Goal: Use online tool/utility: Utilize a website feature to perform a specific function

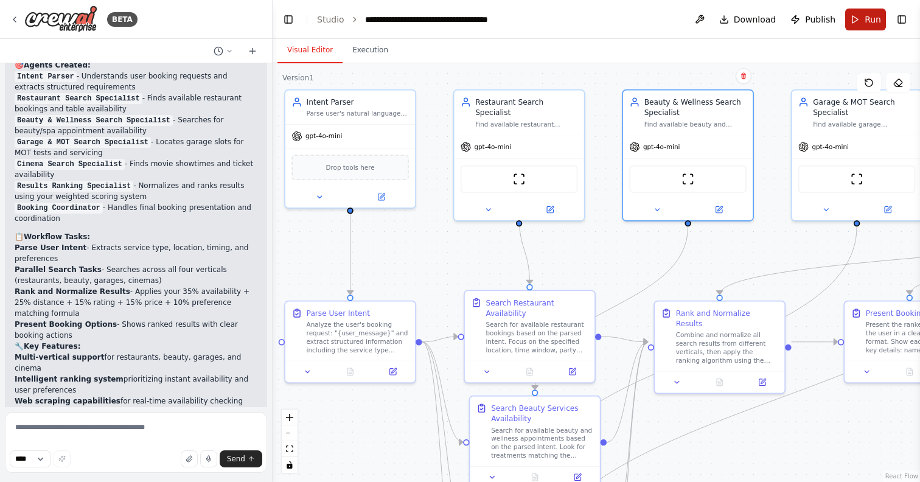
click at [860, 18] on button "Run" at bounding box center [865, 20] width 41 height 22
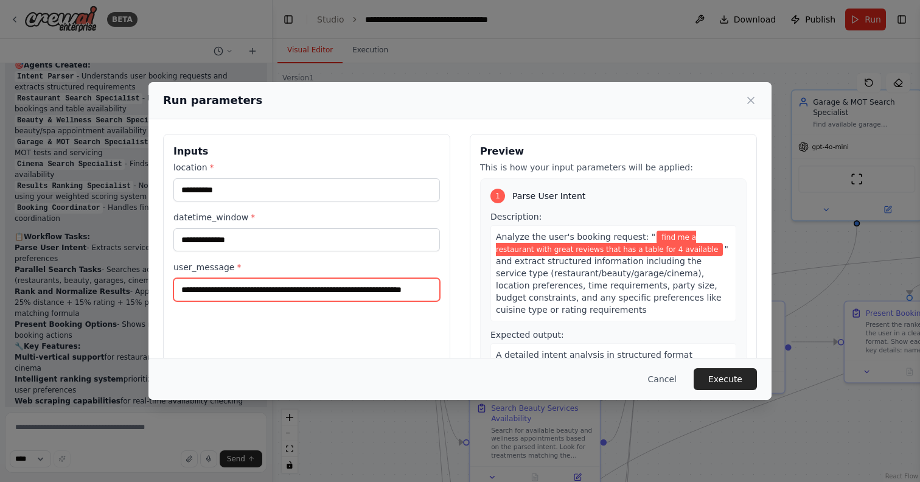
click at [426, 292] on input "**********" at bounding box center [306, 289] width 266 height 23
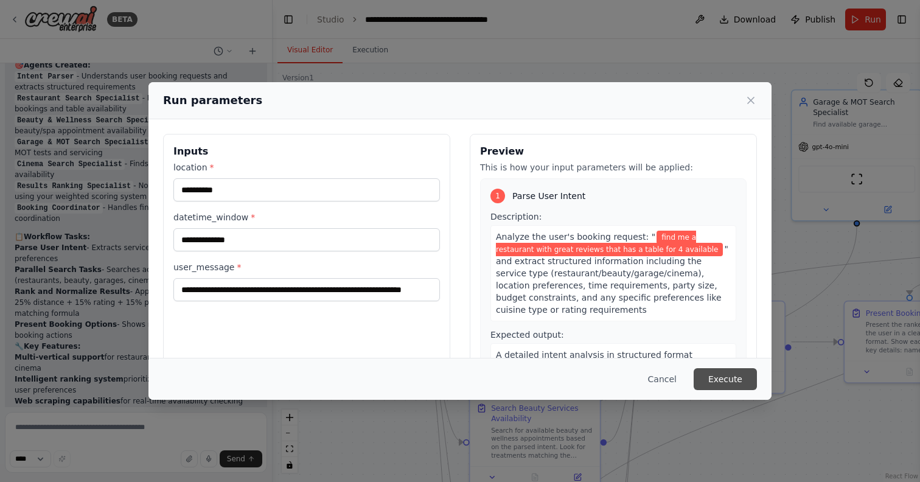
click at [733, 381] on button "Execute" at bounding box center [724, 379] width 63 height 22
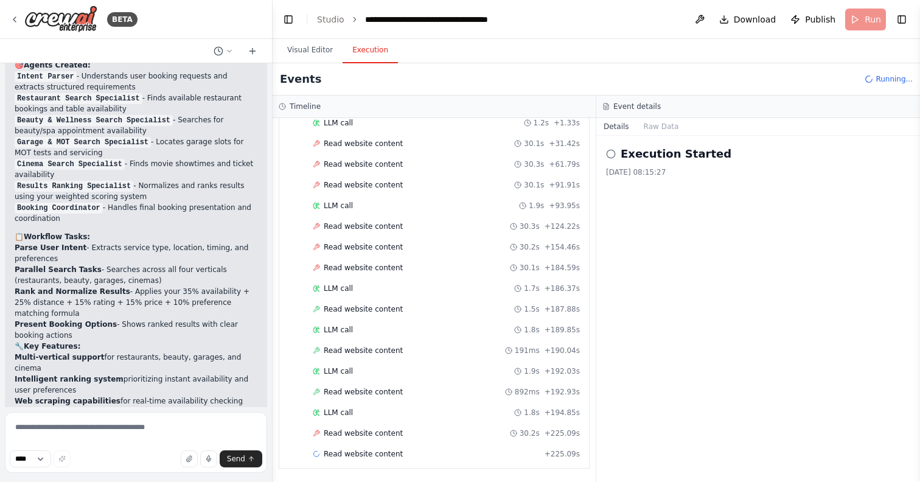
scroll to position [242, 0]
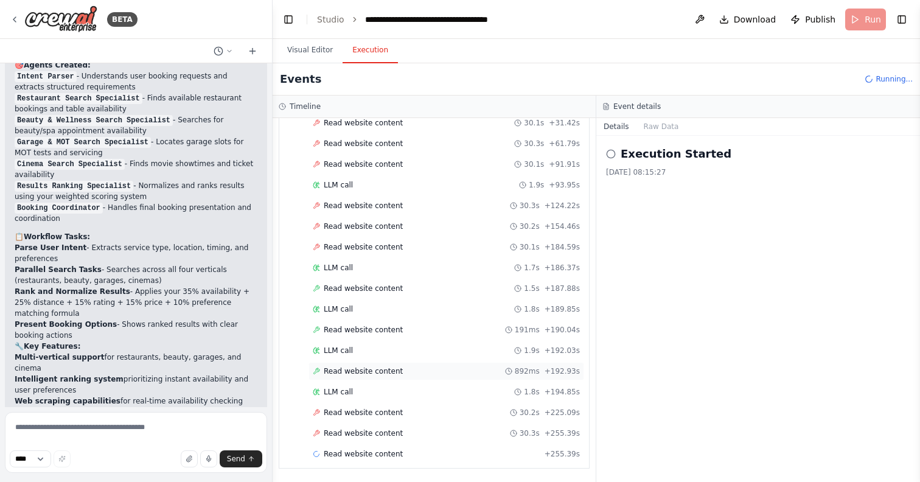
click at [359, 373] on span "Read website content" at bounding box center [363, 371] width 79 height 10
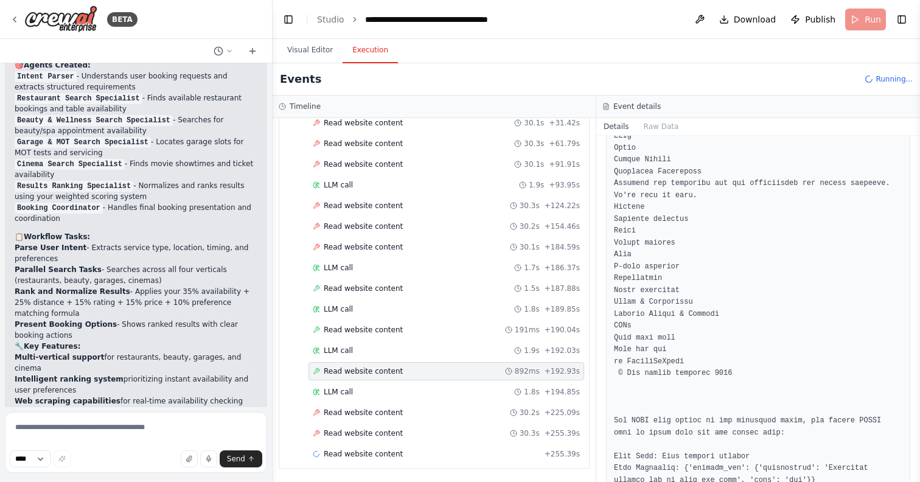
scroll to position [2177, 0]
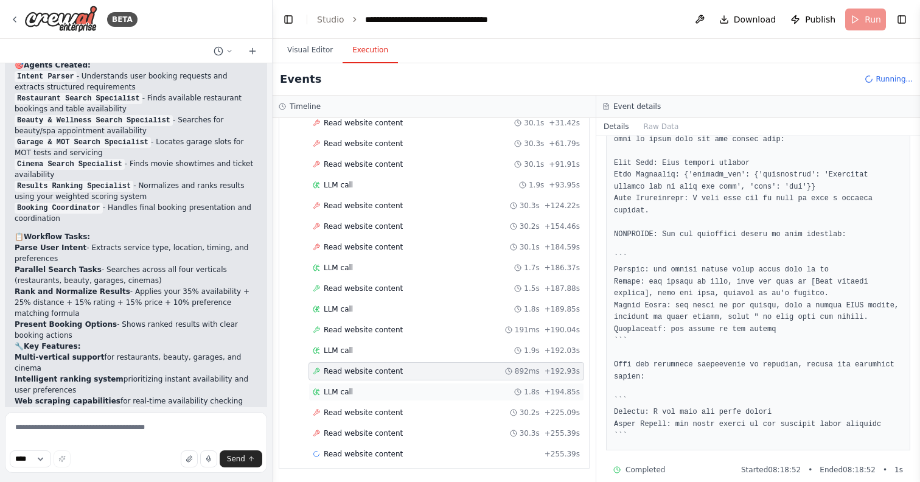
click at [326, 390] on span "LLM call" at bounding box center [338, 392] width 29 height 10
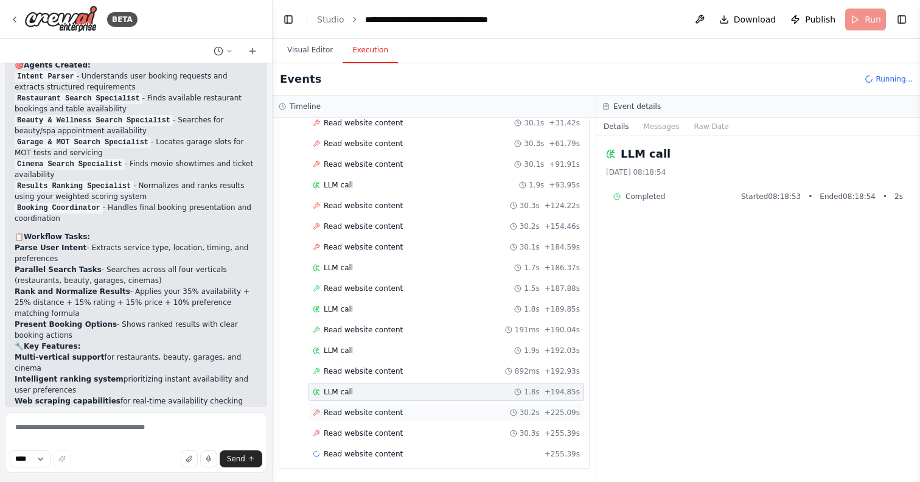
click at [387, 410] on span "Read website content" at bounding box center [363, 412] width 79 height 10
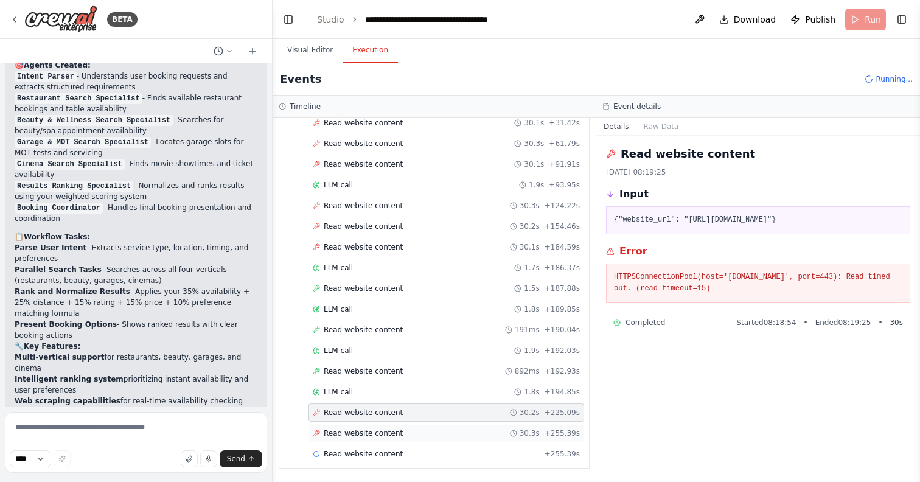
click at [376, 431] on span "Read website content" at bounding box center [363, 433] width 79 height 10
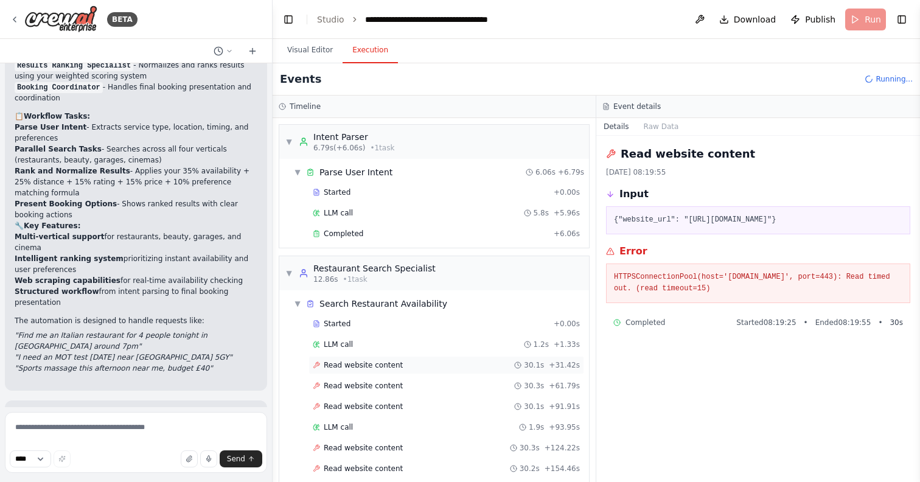
scroll to position [449, 0]
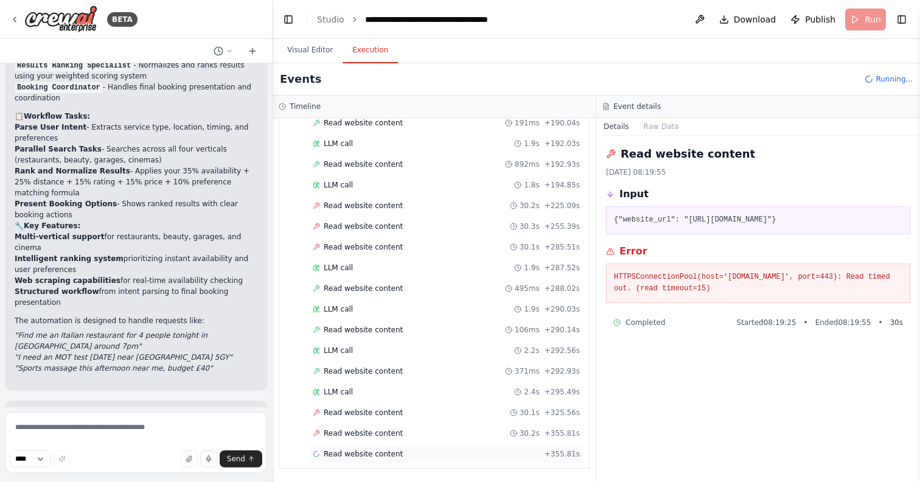
click at [370, 452] on span "Read website content" at bounding box center [363, 454] width 79 height 10
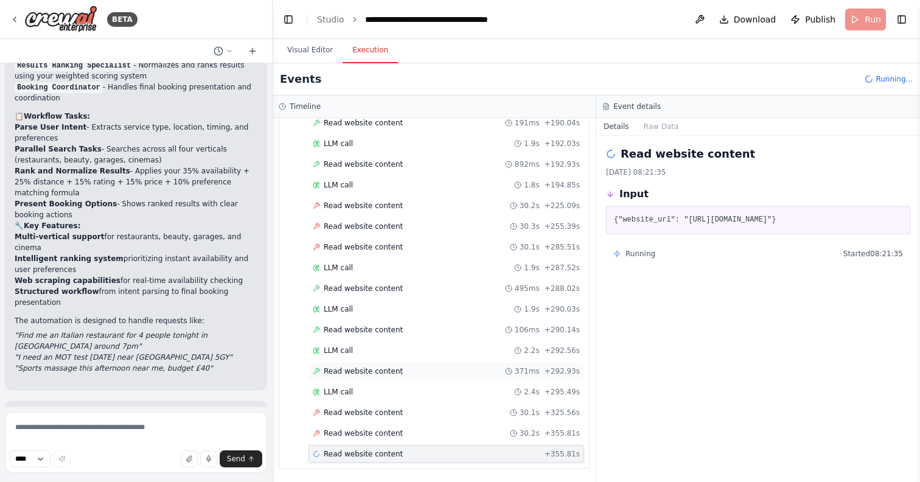
click at [346, 367] on span "Read website content" at bounding box center [363, 371] width 79 height 10
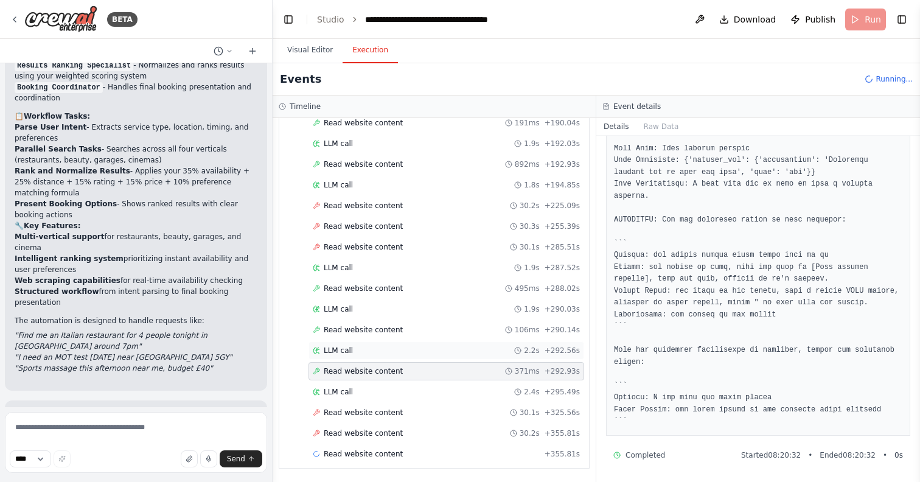
scroll to position [0, 0]
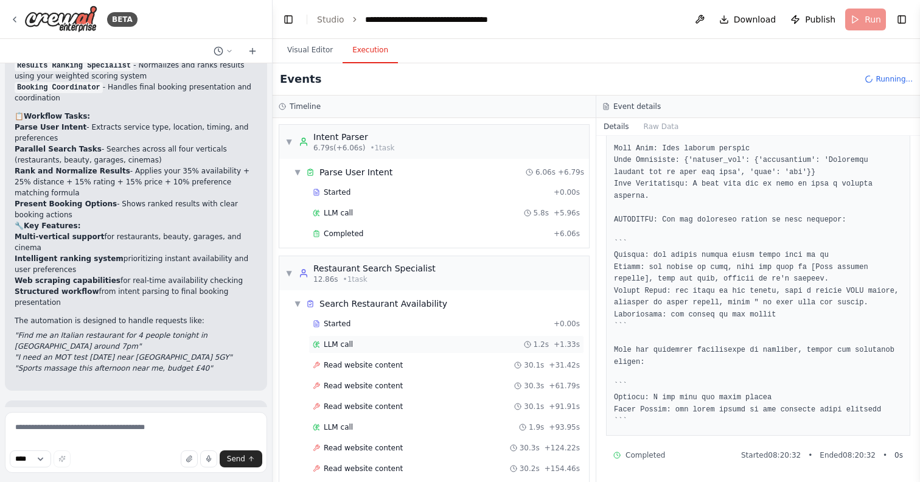
click at [384, 345] on div "LLM call 1.2s + 1.33s" at bounding box center [446, 344] width 267 height 10
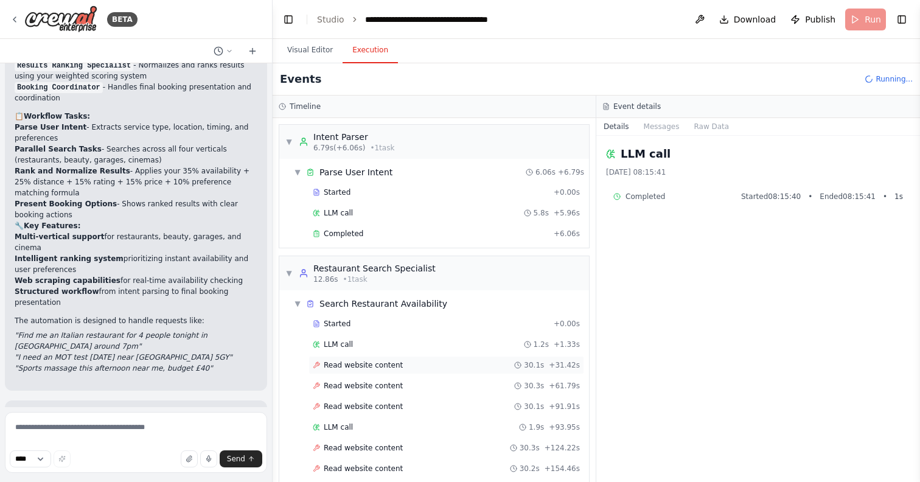
click at [367, 369] on span "Read website content" at bounding box center [363, 365] width 79 height 10
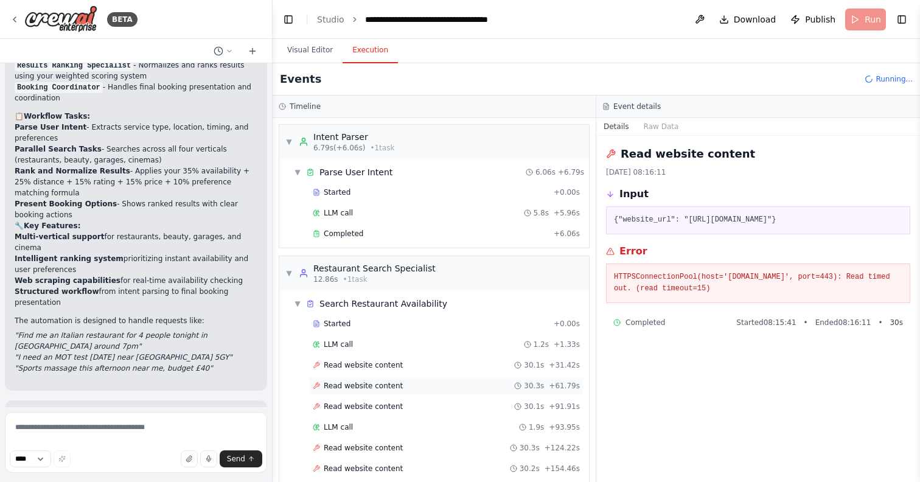
click at [364, 390] on span "Read website content" at bounding box center [363, 386] width 79 height 10
click at [355, 341] on div "LLM call 1.2s + 1.33s" at bounding box center [446, 344] width 267 height 10
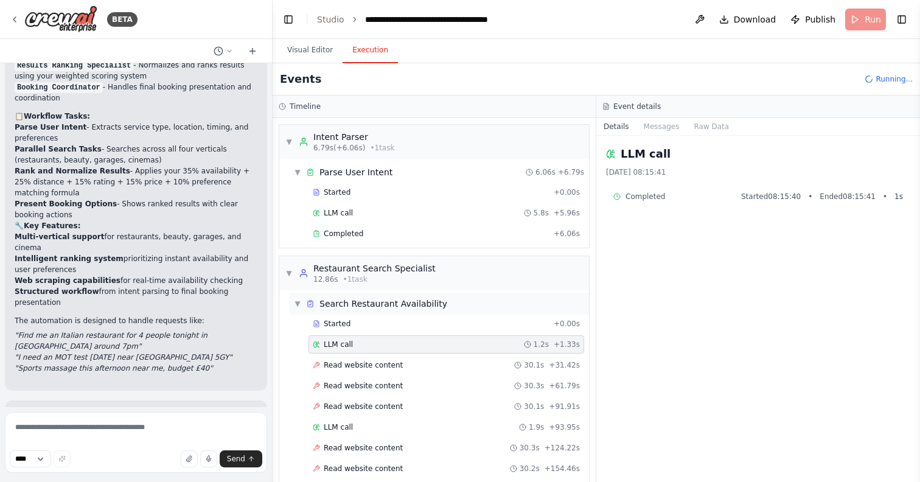
click at [339, 328] on span "Started" at bounding box center [337, 324] width 27 height 10
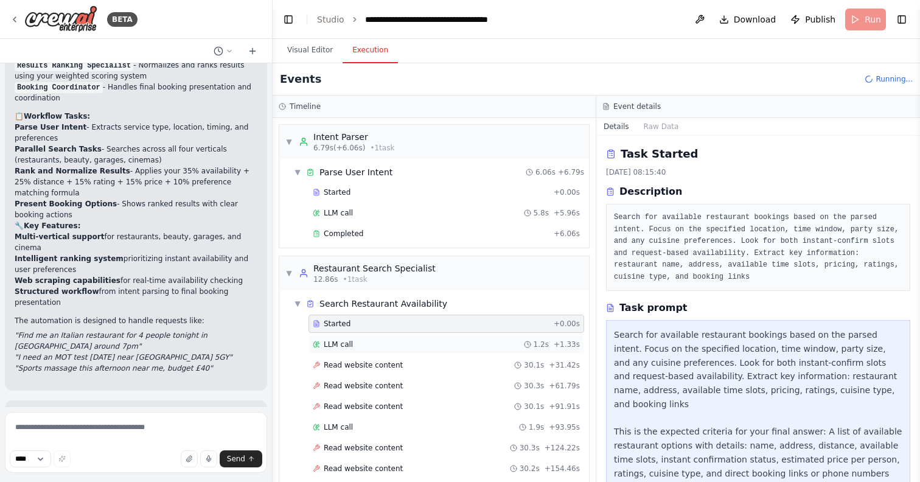
click at [340, 350] on div "LLM call 1.2s + 1.33s" at bounding box center [445, 344] width 275 height 18
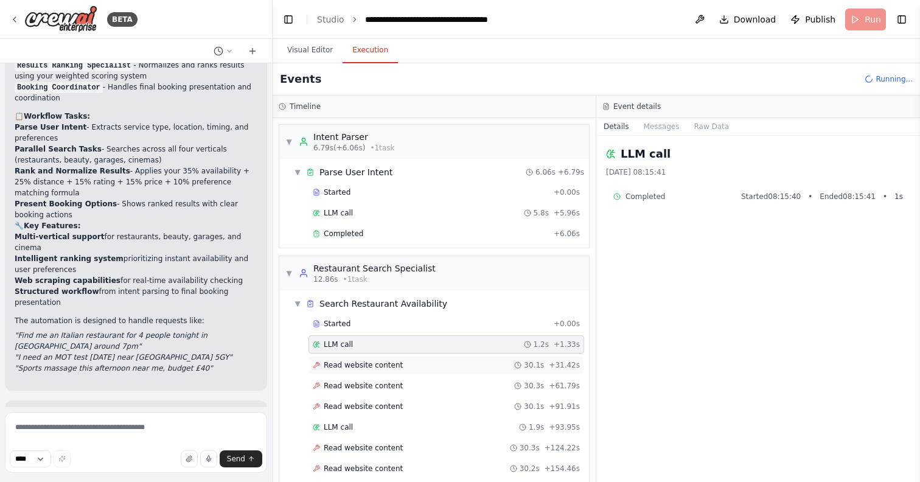
click at [342, 365] on span "Read website content" at bounding box center [363, 365] width 79 height 10
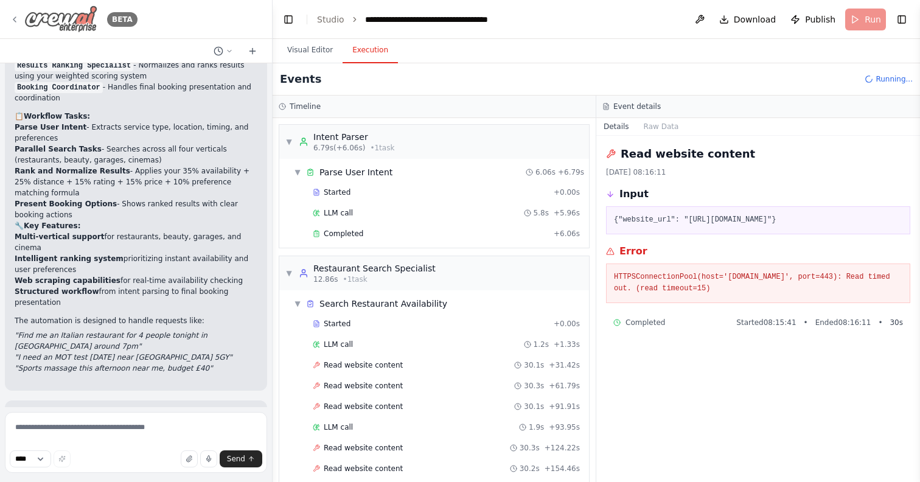
click at [17, 24] on div "BETA" at bounding box center [74, 18] width 128 height 27
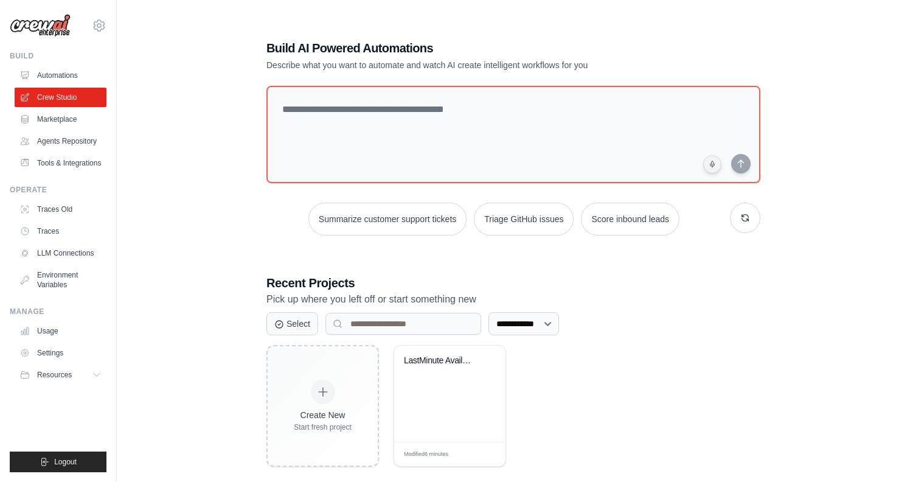
click at [33, 116] on link "Marketplace" at bounding box center [61, 118] width 92 height 19
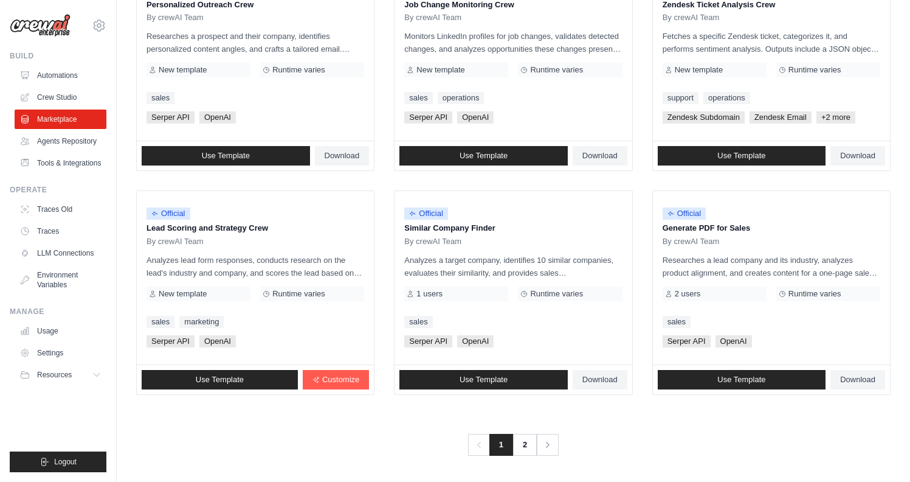
scroll to position [643, 0]
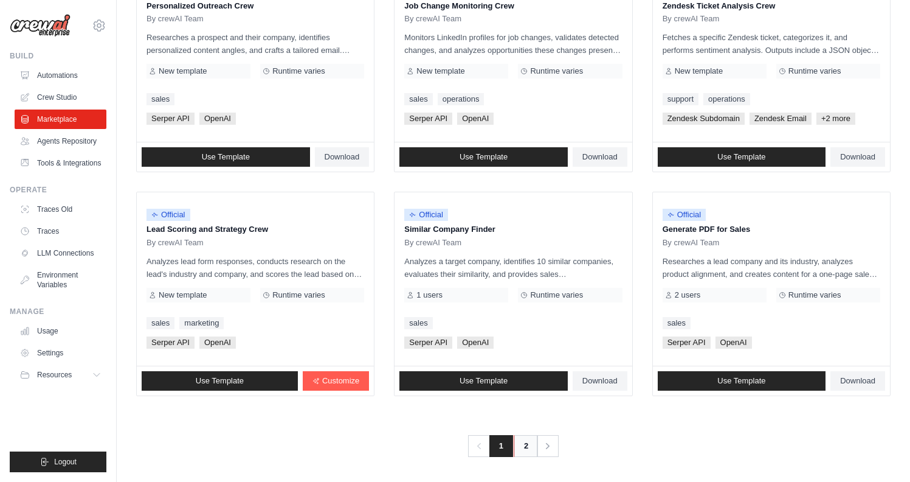
click at [527, 448] on link "2" at bounding box center [526, 446] width 24 height 22
